Goal: Task Accomplishment & Management: Manage account settings

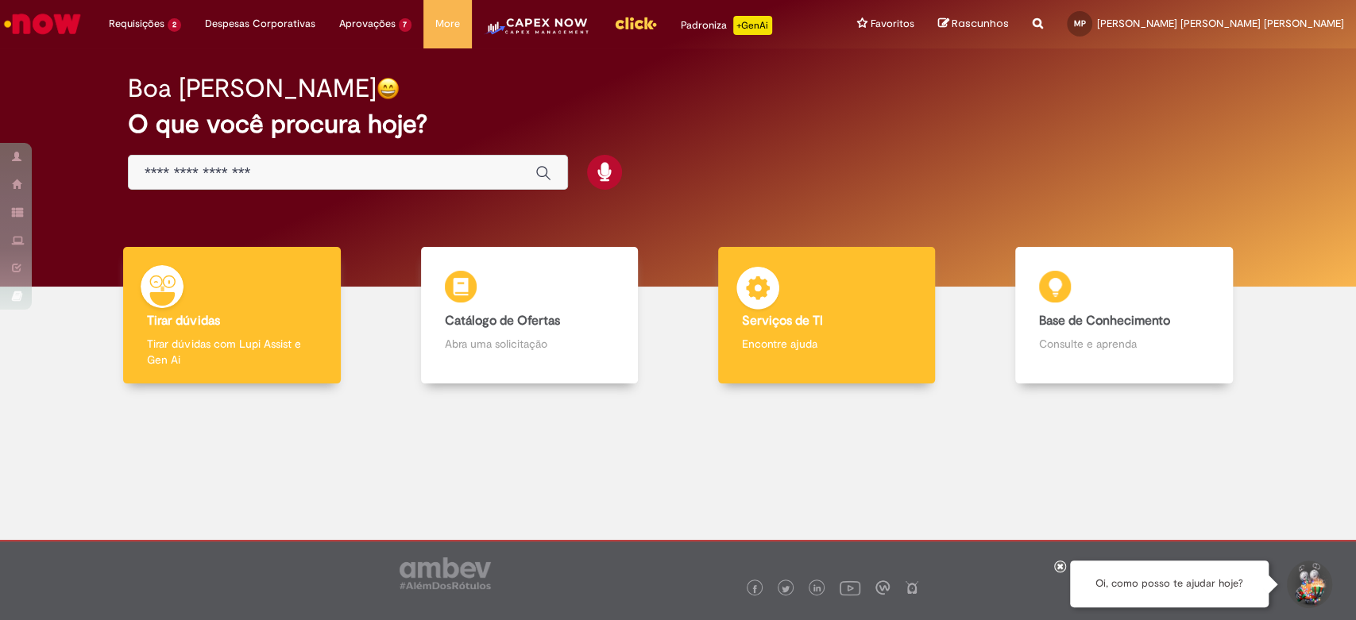
click at [834, 293] on div "Serviços de TI Serviços de TI Encontre ajuda" at bounding box center [826, 315] width 217 height 137
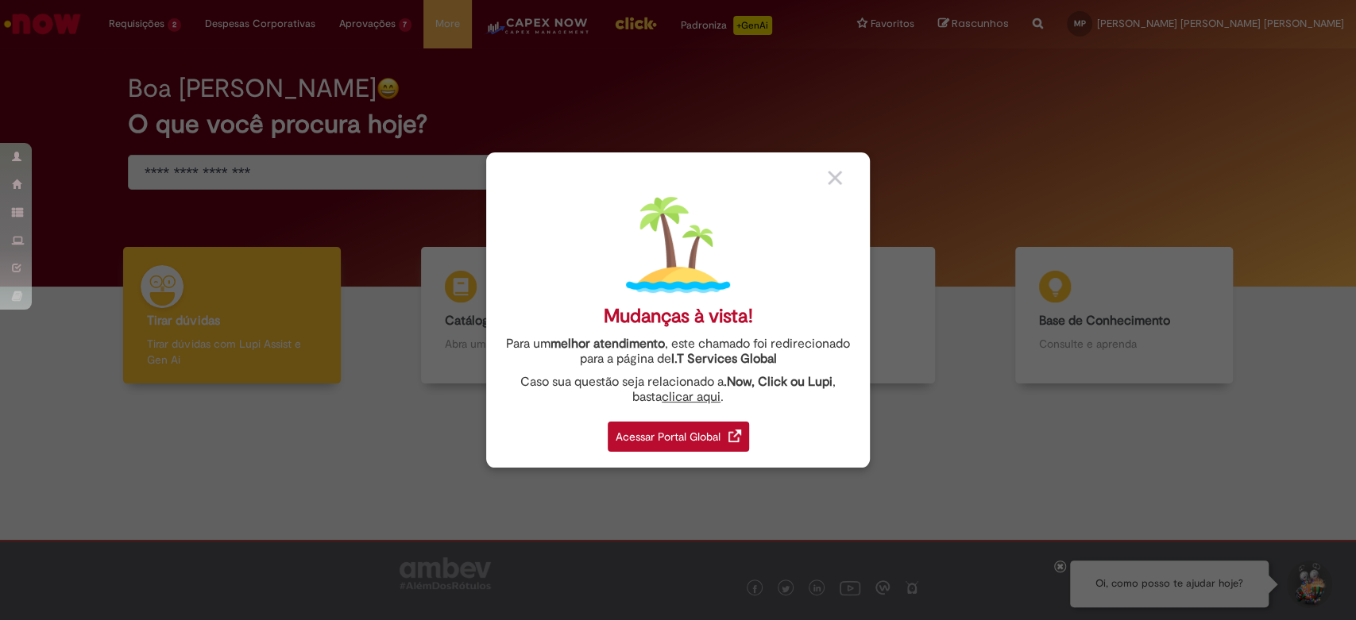
click at [724, 426] on div "Acessar Portal Global" at bounding box center [678, 437] width 141 height 30
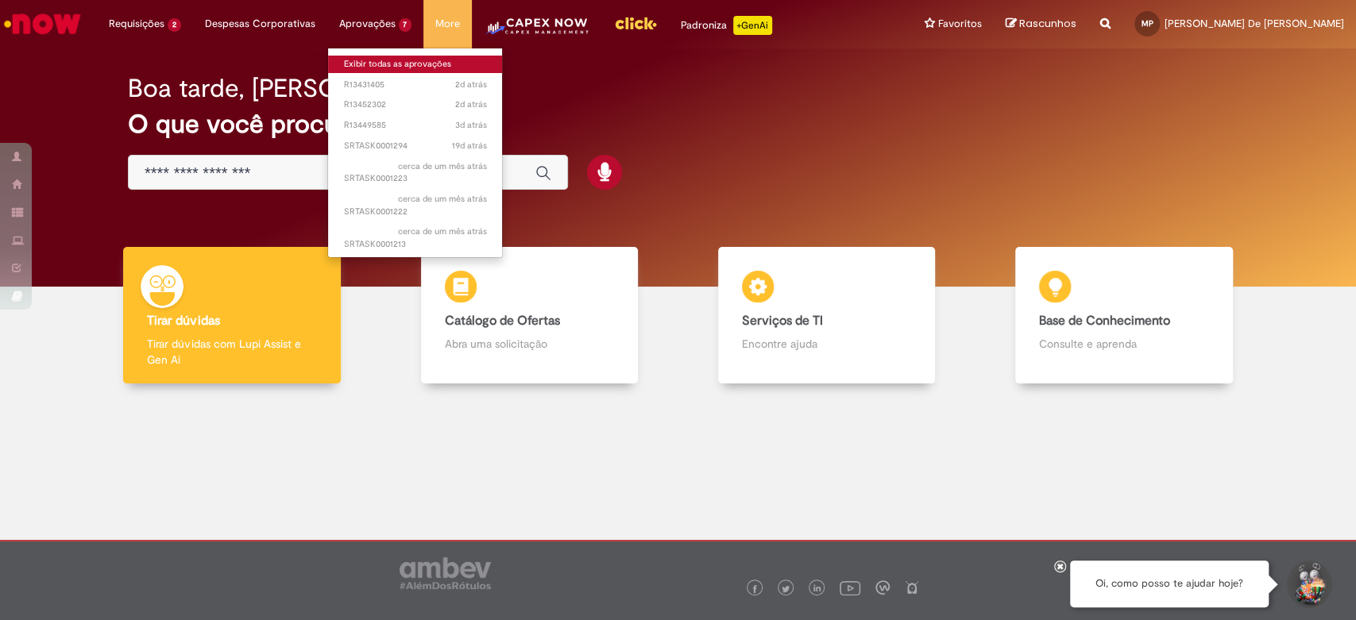
click at [387, 64] on link "Exibir todas as aprovações" at bounding box center [415, 64] width 175 height 17
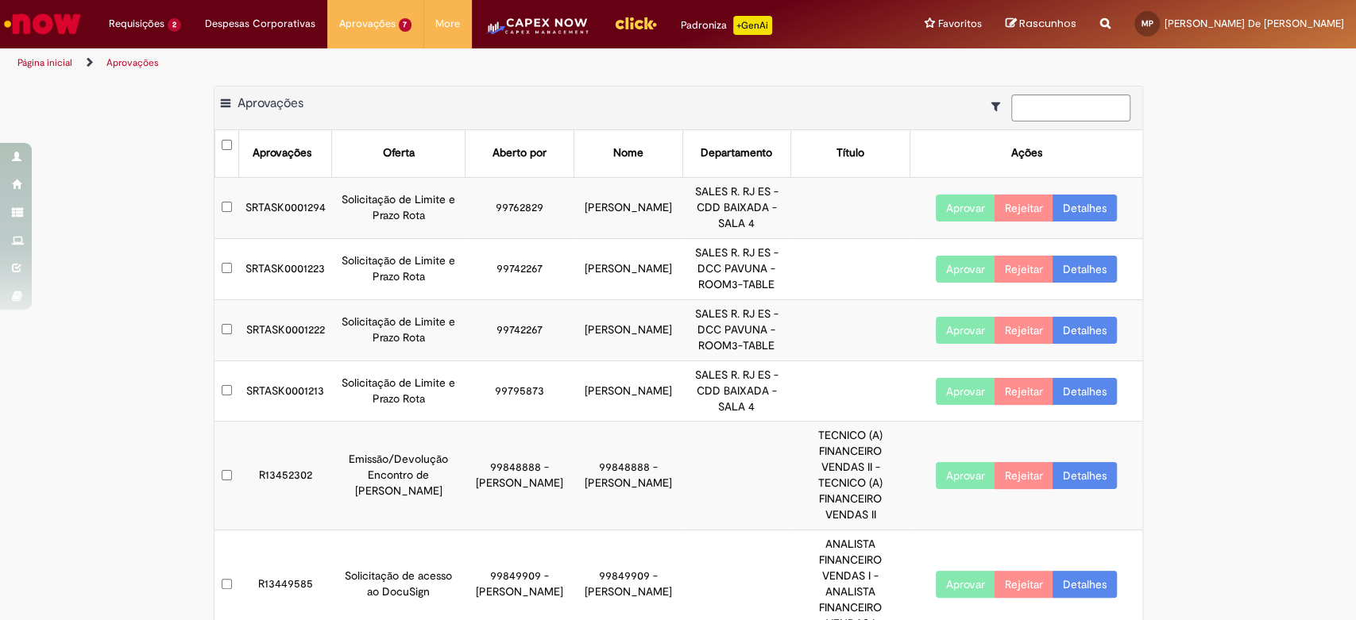
scroll to position [59, 0]
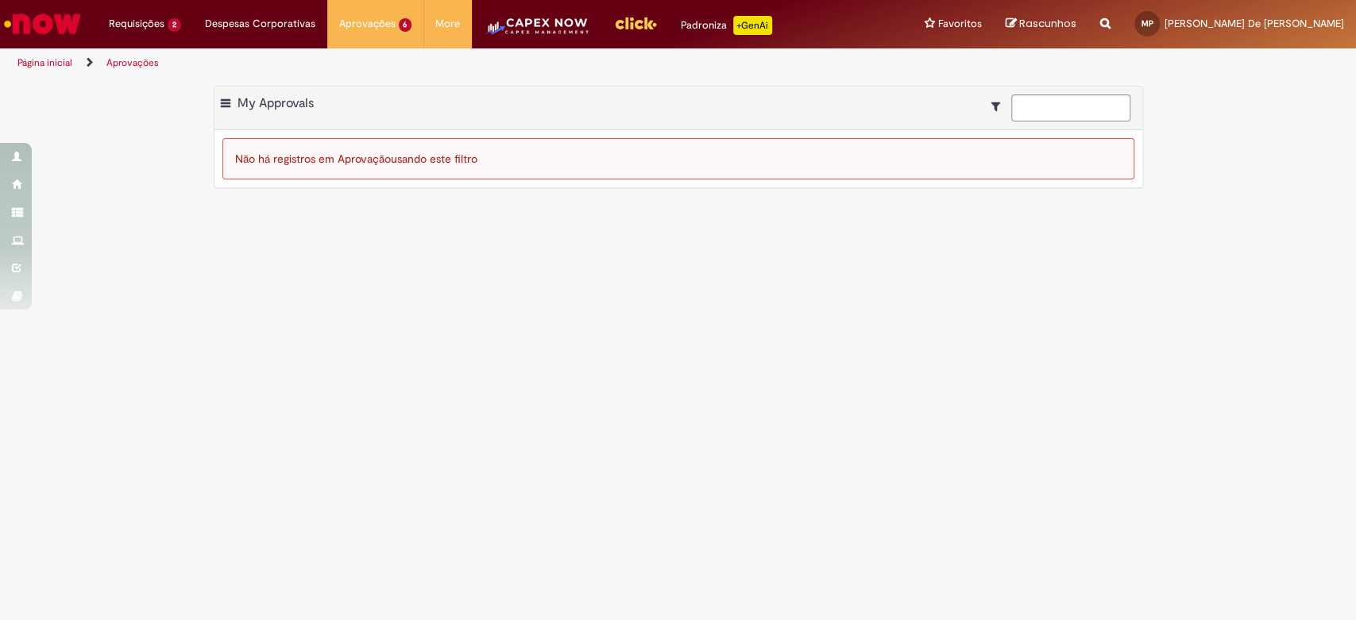
scroll to position [0, 0]
